Goal: Feedback & Contribution: Contribute content

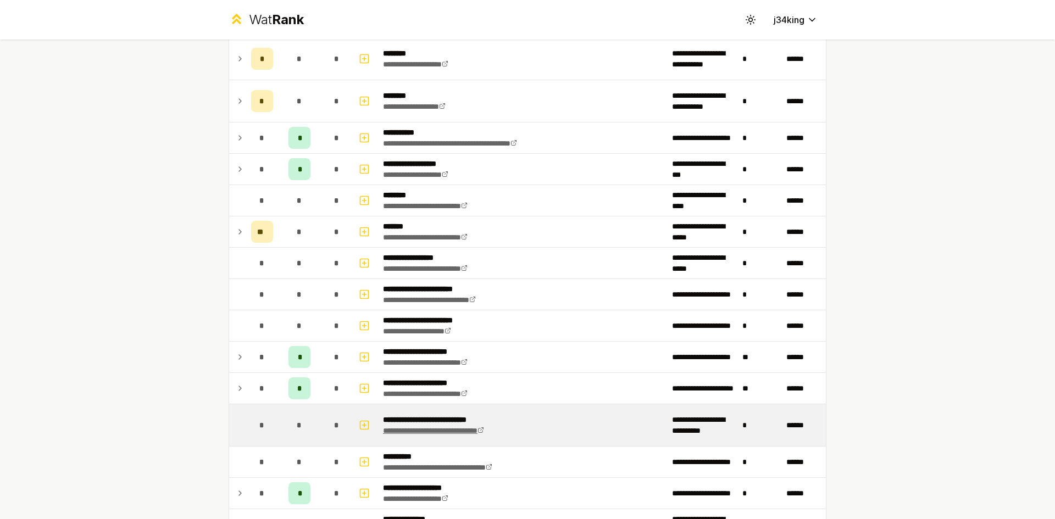
scroll to position [1208, 0]
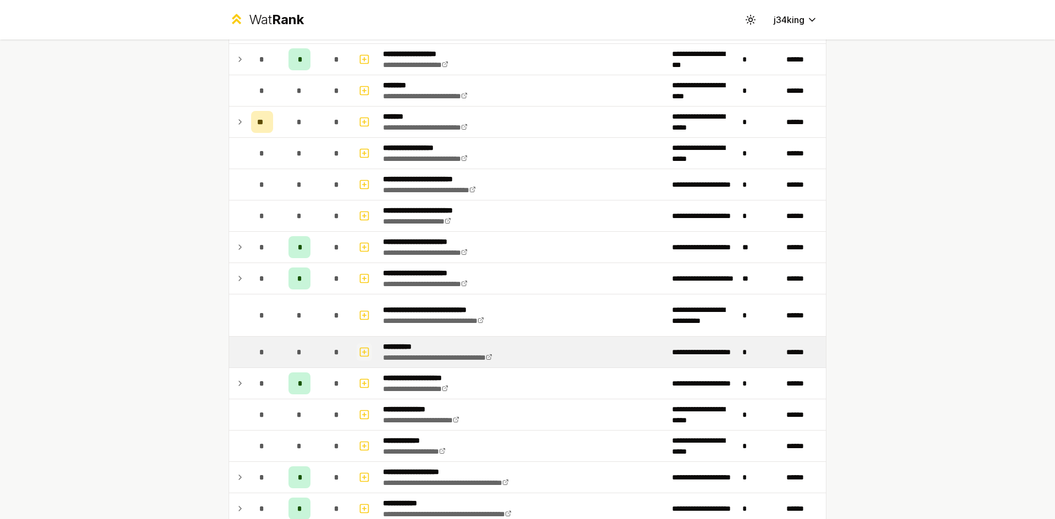
click at [359, 355] on icon "button" at bounding box center [364, 351] width 11 height 13
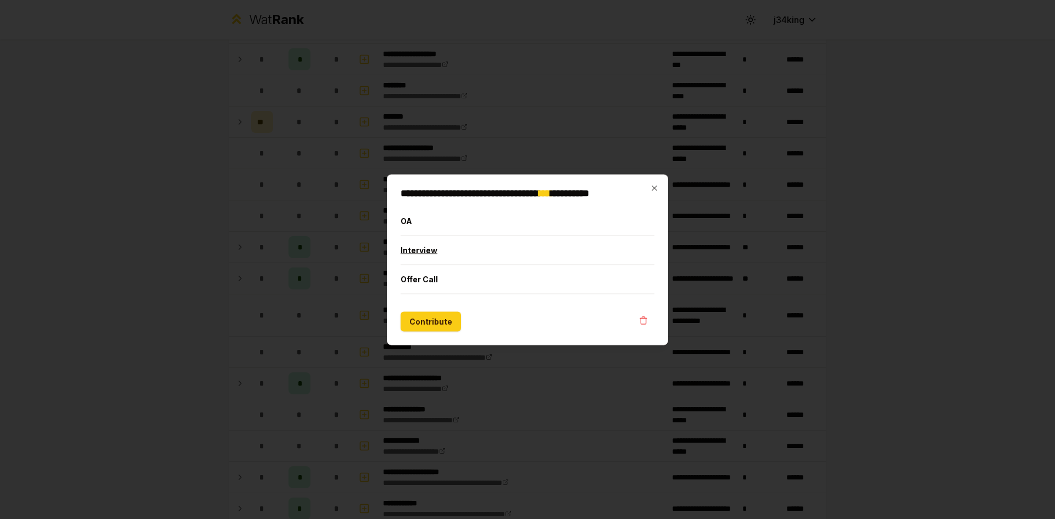
click at [442, 260] on button "Interview" at bounding box center [527, 250] width 254 height 29
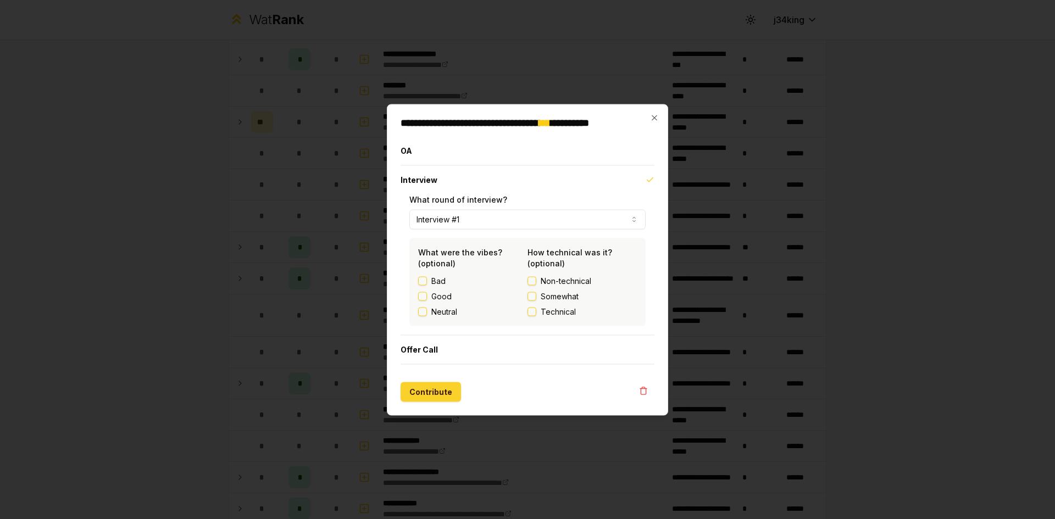
click at [443, 392] on button "Contribute" at bounding box center [430, 392] width 60 height 20
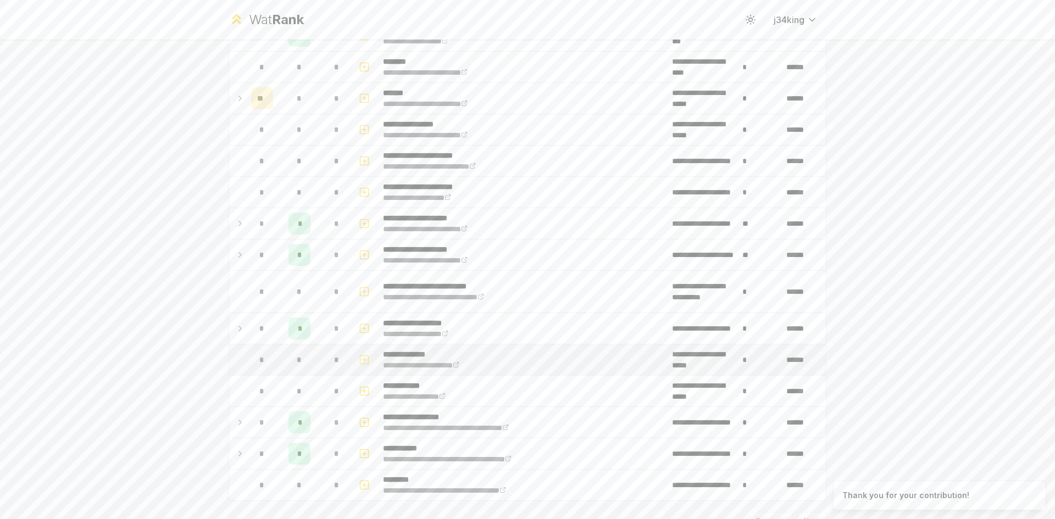
scroll to position [1313, 0]
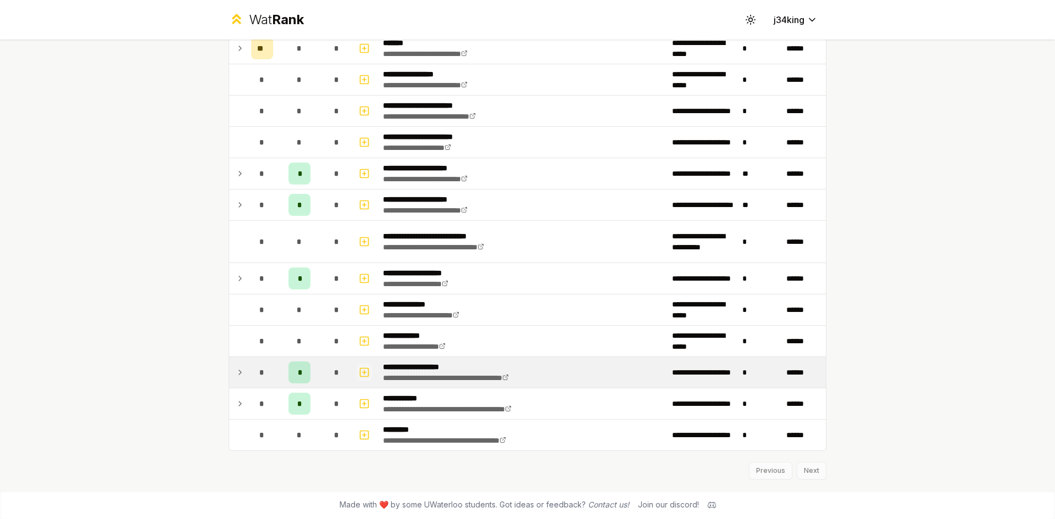
click at [359, 375] on icon "button" at bounding box center [364, 372] width 11 height 13
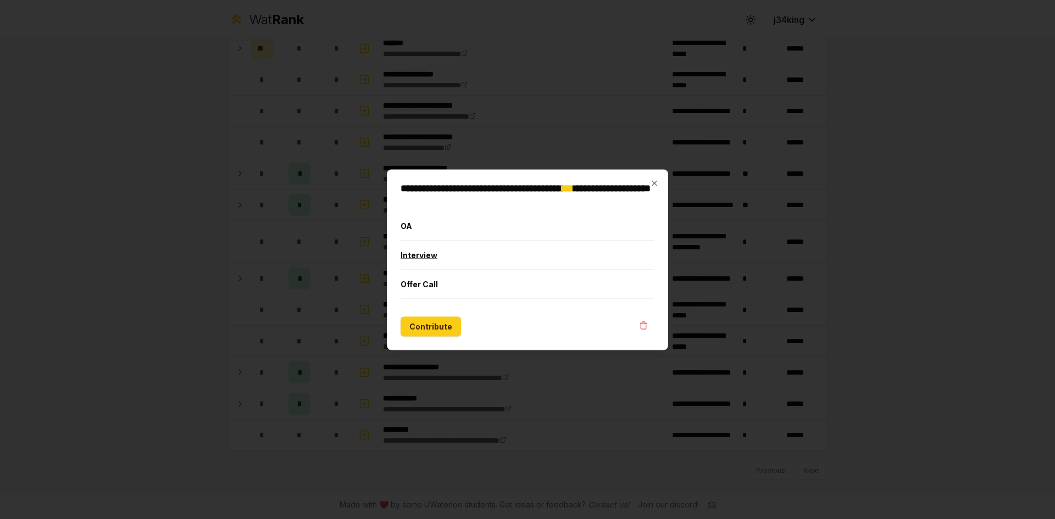
click at [455, 261] on button "Interview" at bounding box center [527, 255] width 254 height 29
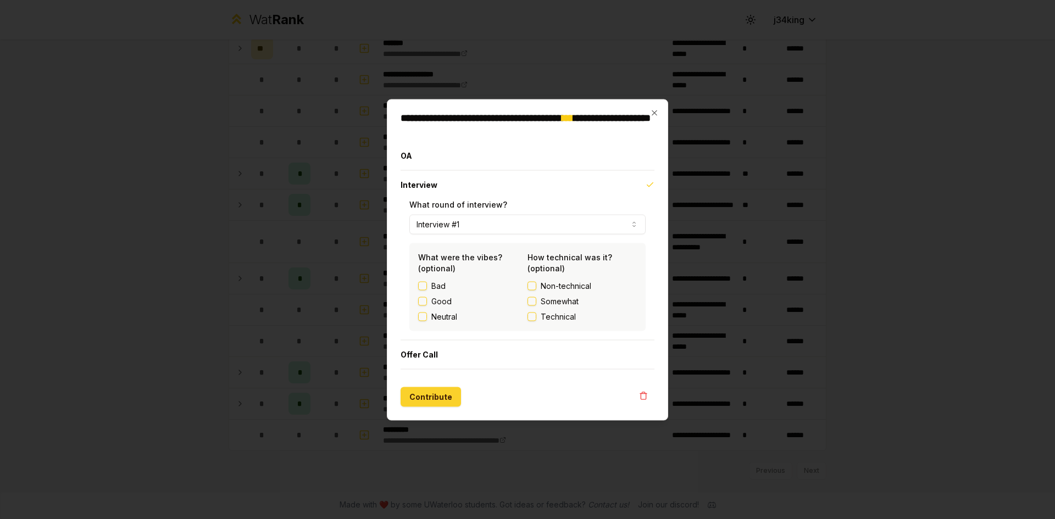
click at [438, 395] on button "Contribute" at bounding box center [430, 397] width 60 height 20
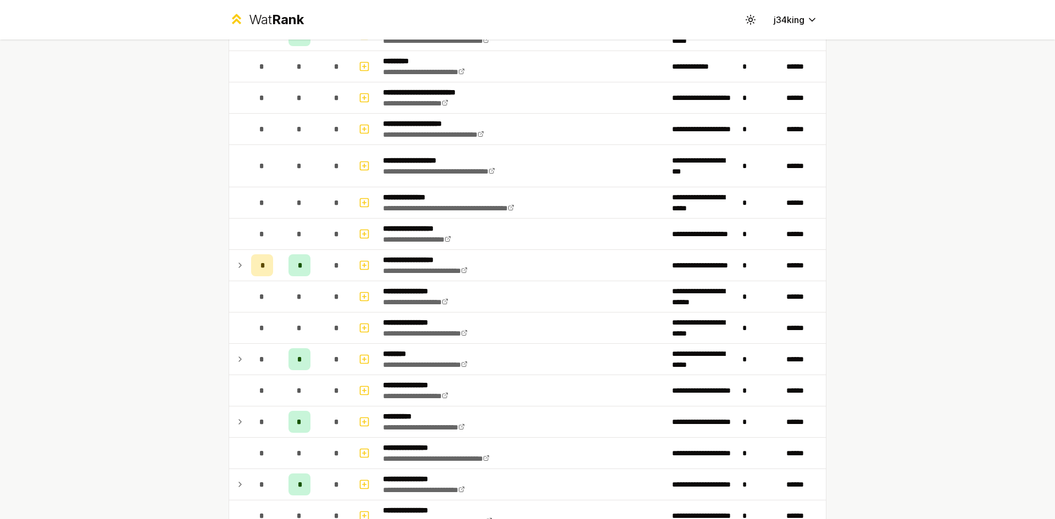
scroll to position [0, 0]
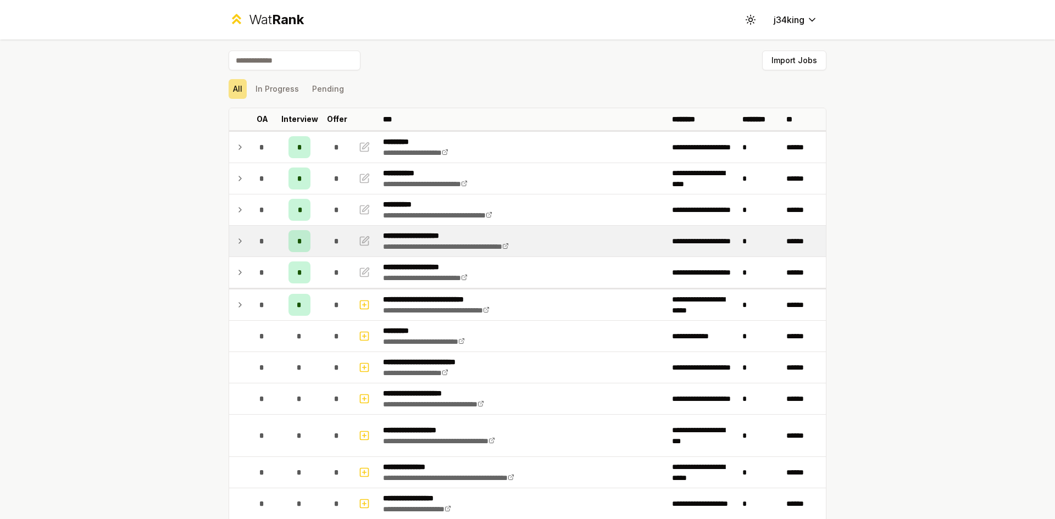
click at [352, 242] on td at bounding box center [365, 241] width 26 height 31
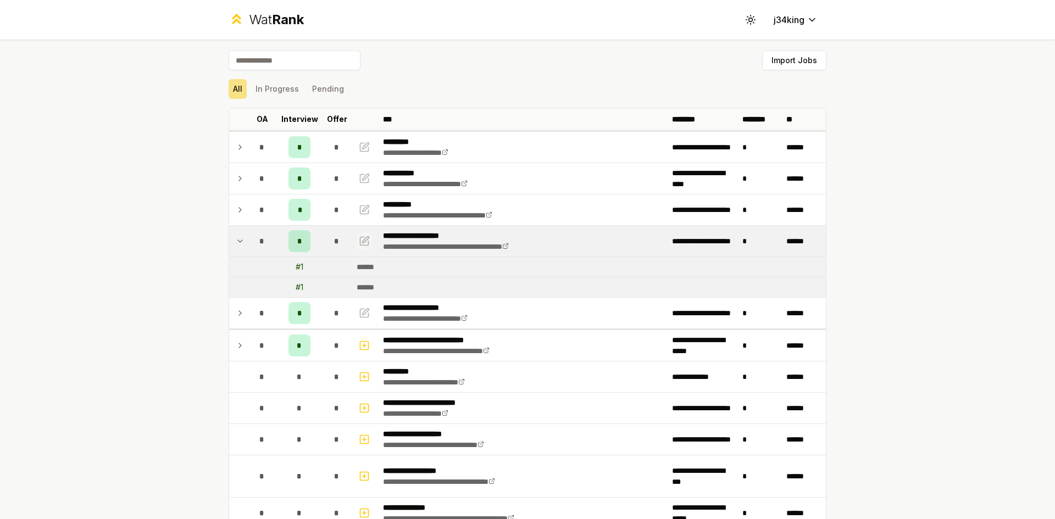
click at [360, 245] on icon "button" at bounding box center [364, 241] width 8 height 8
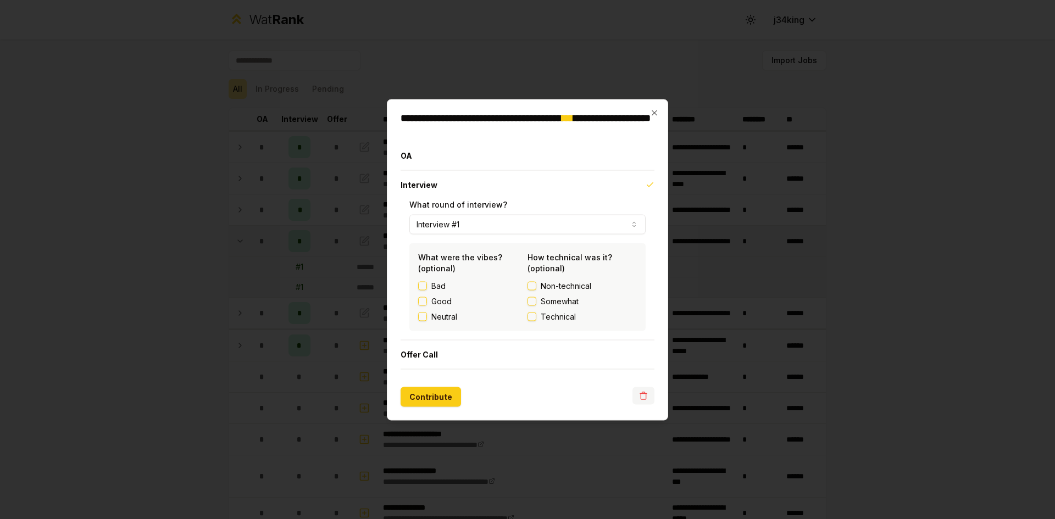
click at [650, 397] on button "button" at bounding box center [643, 396] width 22 height 18
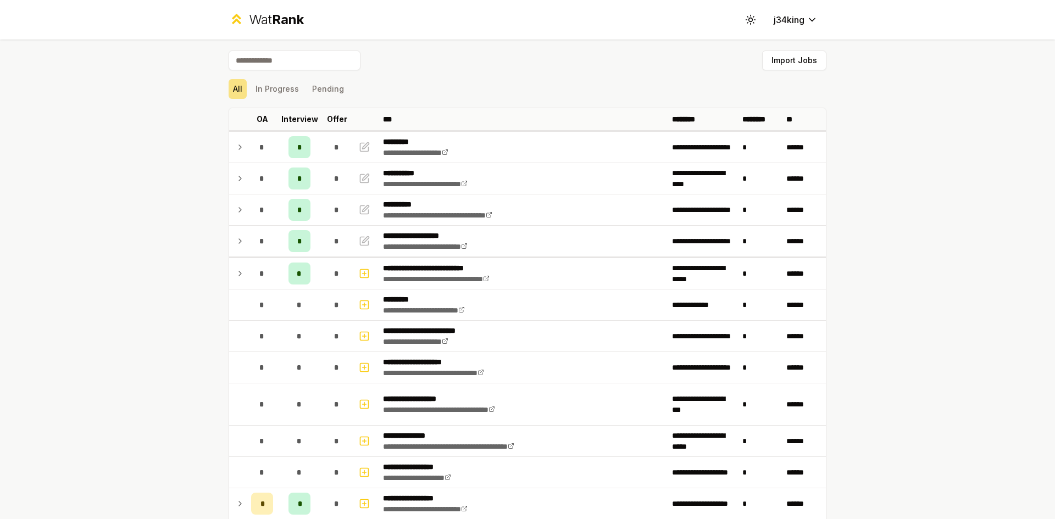
drag, startPoint x: 152, startPoint y: 394, endPoint x: 168, endPoint y: 274, distance: 120.8
click at [169, 276] on div "**********" at bounding box center [527, 259] width 1055 height 519
